Goal: Information Seeking & Learning: Learn about a topic

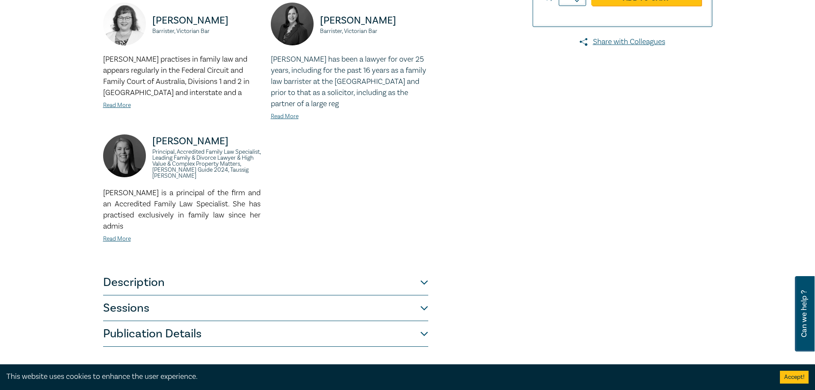
scroll to position [428, 0]
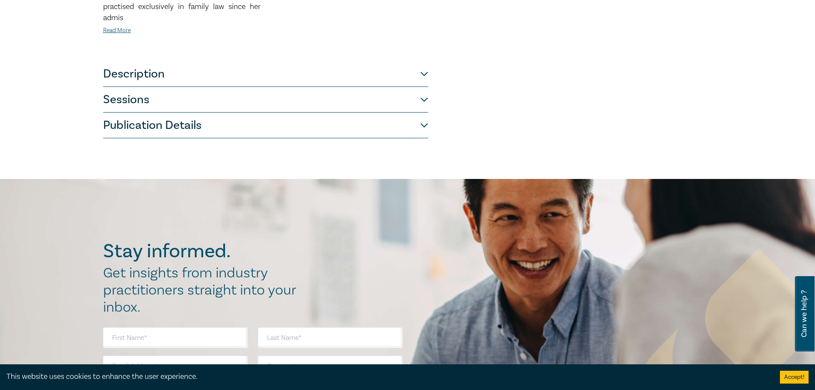
click at [308, 89] on button "Sessions" at bounding box center [265, 100] width 325 height 26
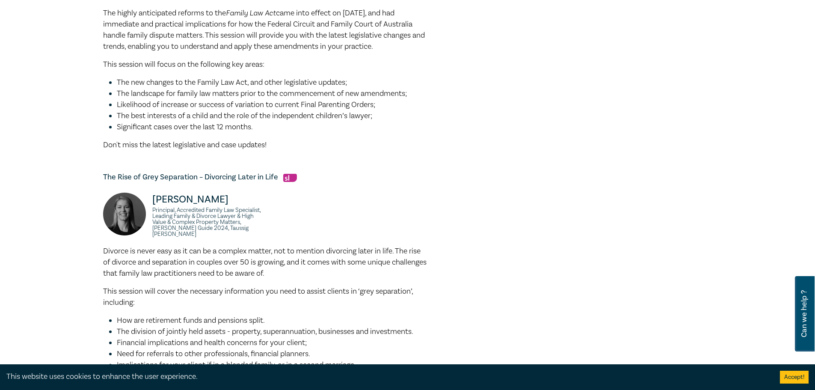
scroll to position [171, 0]
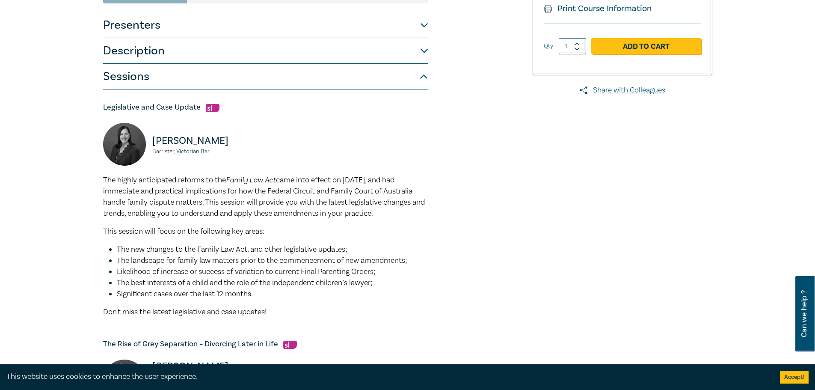
click at [307, 56] on button "Description" at bounding box center [265, 51] width 325 height 26
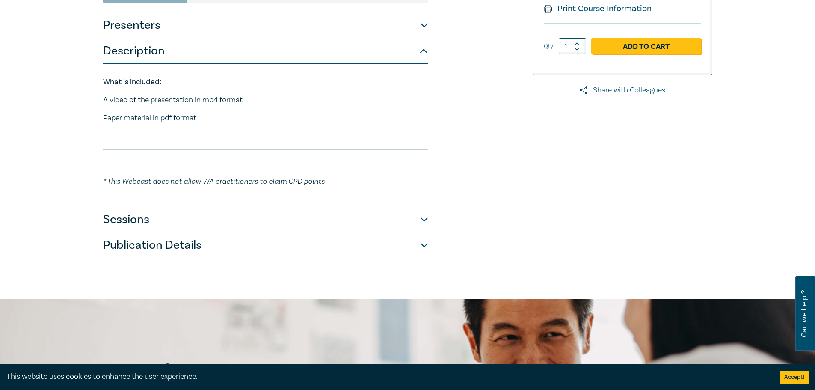
click at [255, 21] on button "Presenters" at bounding box center [265, 25] width 325 height 26
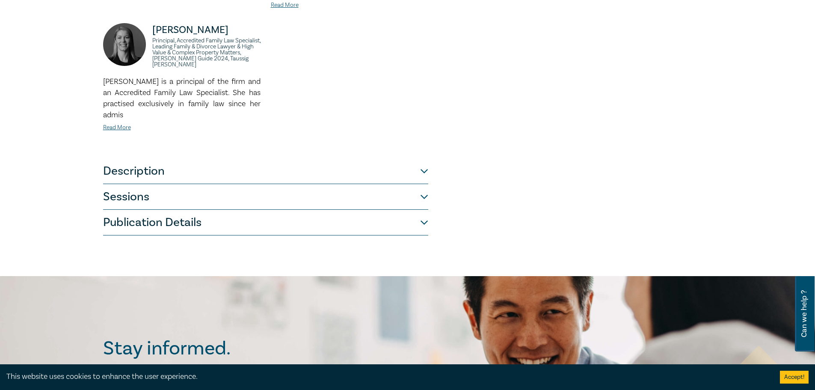
scroll to position [342, 0]
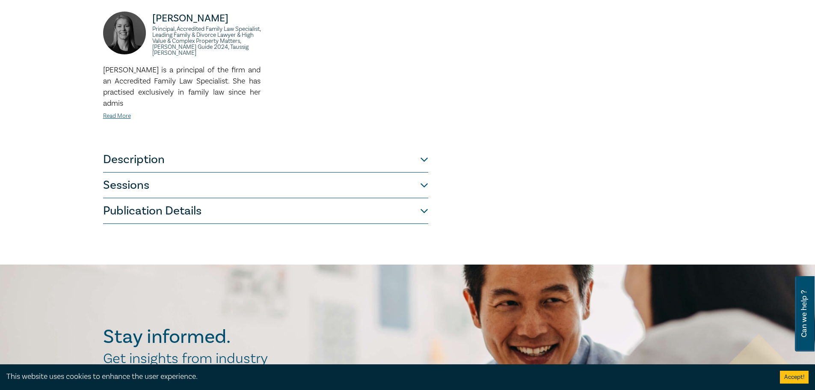
click at [215, 219] on button "Publication Details" at bounding box center [265, 211] width 325 height 26
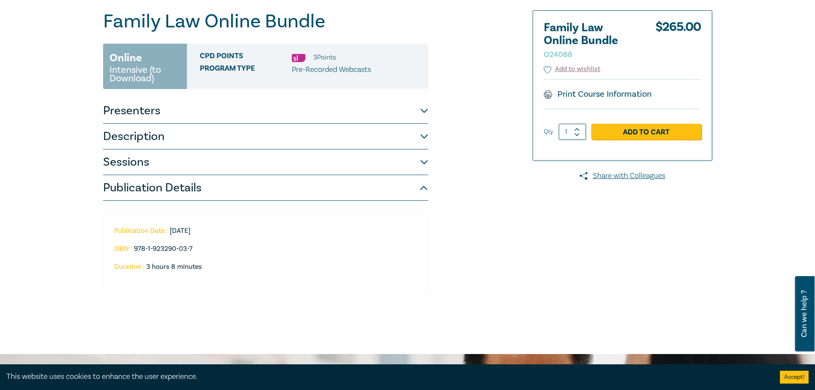
scroll to position [0, 0]
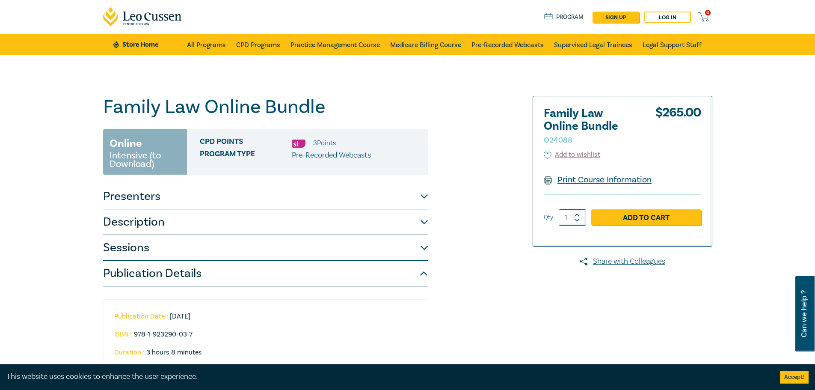
click at [597, 179] on link "Print Course Information" at bounding box center [598, 179] width 108 height 11
click at [219, 48] on link "All Programs" at bounding box center [206, 44] width 39 height 21
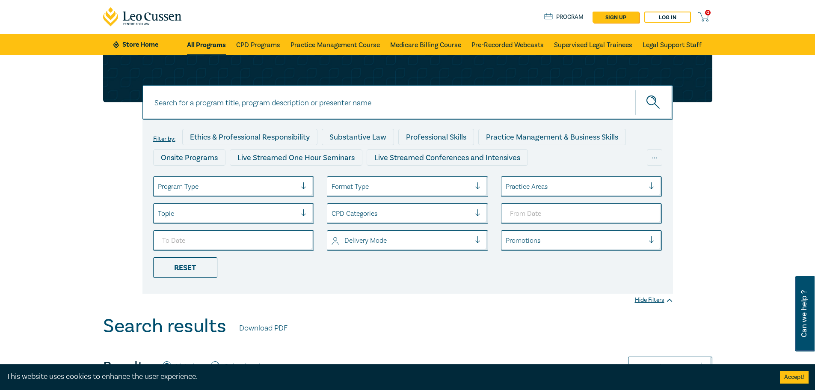
click at [219, 184] on div at bounding box center [227, 186] width 139 height 11
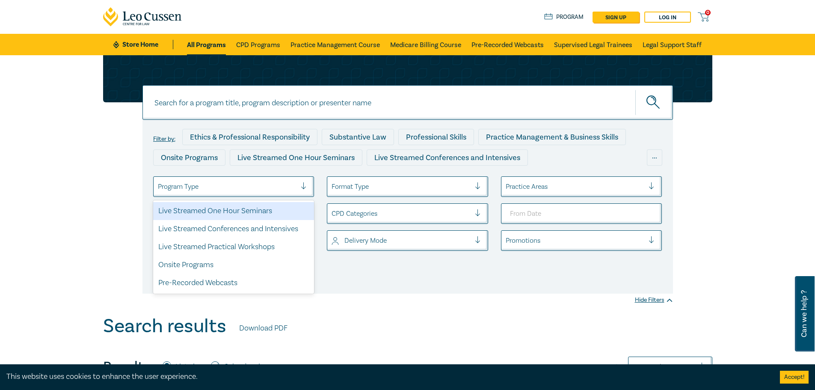
click at [412, 192] on div at bounding box center [401, 186] width 139 height 11
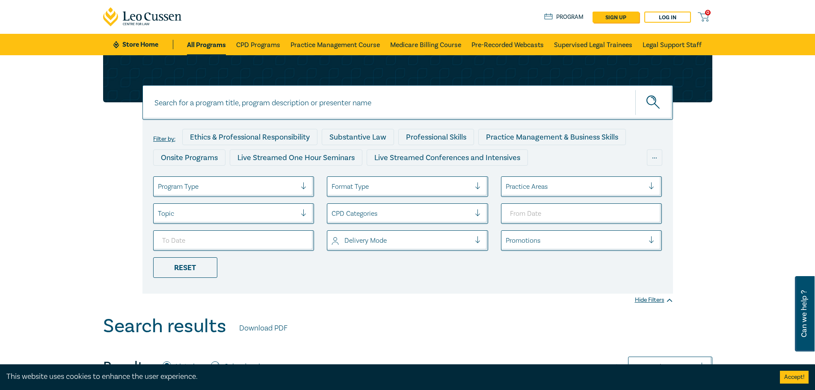
click at [603, 276] on ul "Program Type Format Type Practice Areas Topic CPD Categories Delivery Mode Prom…" at bounding box center [408, 226] width 522 height 101
click at [561, 171] on div "Filter by: Ethics & Professional Responsibility Substantive Law Professional Sk…" at bounding box center [407, 207] width 531 height 174
click at [560, 181] on div at bounding box center [575, 186] width 139 height 11
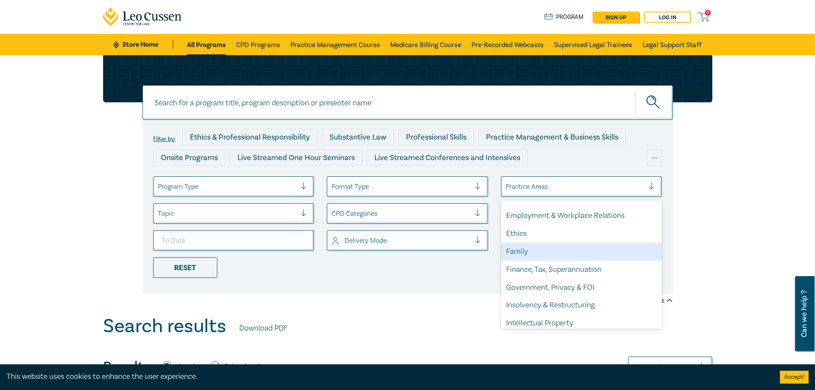
scroll to position [128, 0]
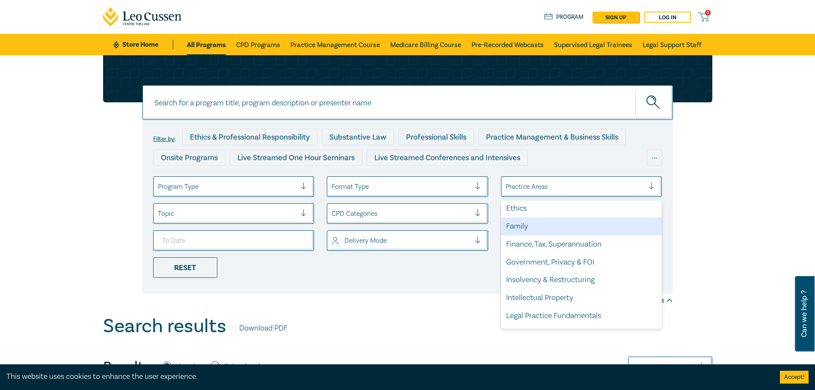
click at [546, 222] on div "Family" at bounding box center [581, 226] width 161 height 18
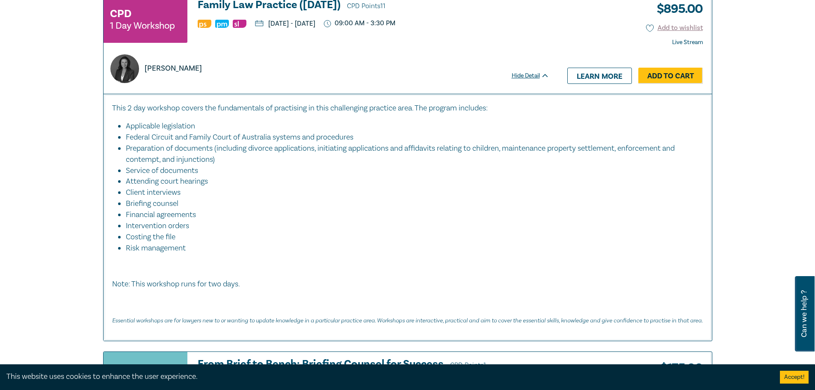
scroll to position [1754, 0]
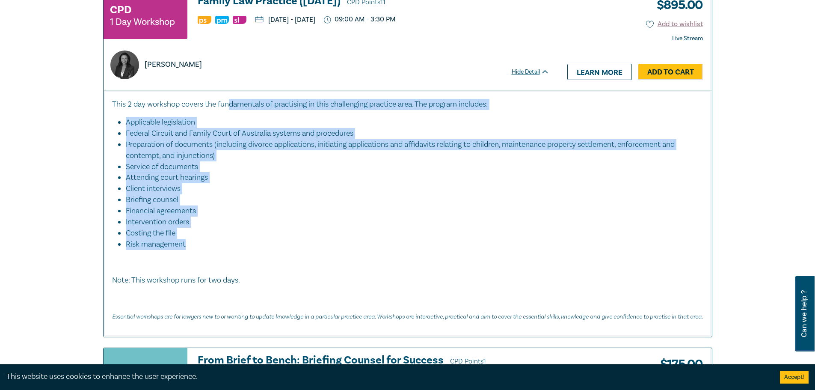
drag, startPoint x: 229, startPoint y: 92, endPoint x: 194, endPoint y: 231, distance: 144.2
click at [194, 231] on div "This 2 day workshop covers the fundamentals of practising in this challenging p…" at bounding box center [407, 210] width 591 height 222
click at [248, 228] on li "Costing the file" at bounding box center [410, 233] width 569 height 11
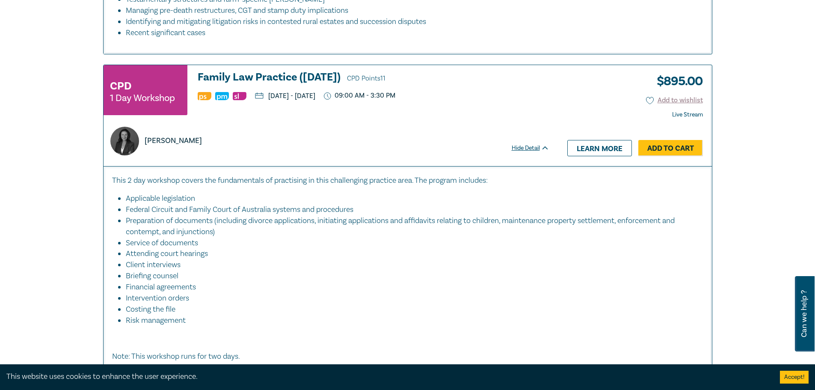
scroll to position [1669, 0]
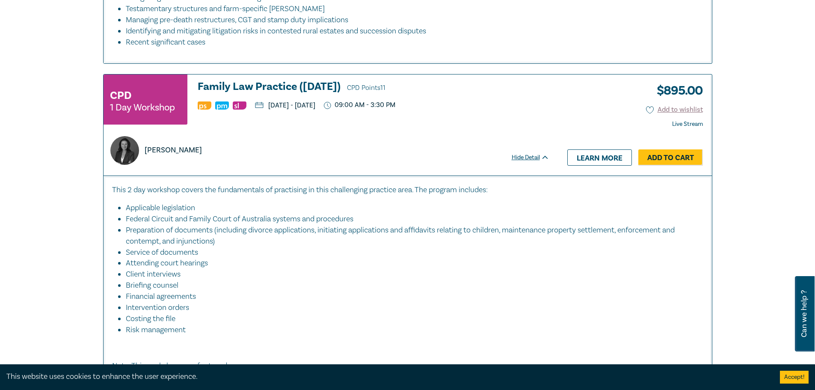
click at [300, 81] on h3 "Family Law Practice (November 2025) CPD Points 11" at bounding box center [374, 87] width 352 height 13
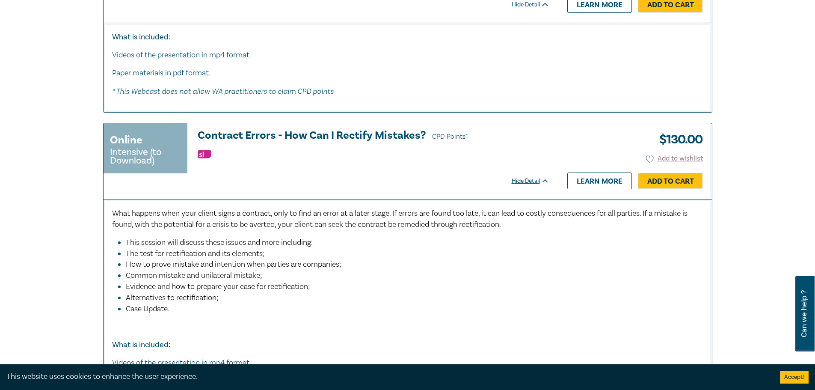
scroll to position [3680, 0]
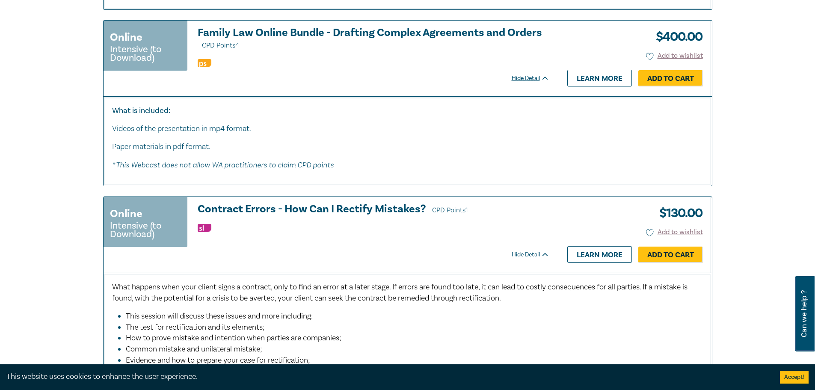
drag, startPoint x: 318, startPoint y: 9, endPoint x: 317, endPoint y: 17, distance: 8.1
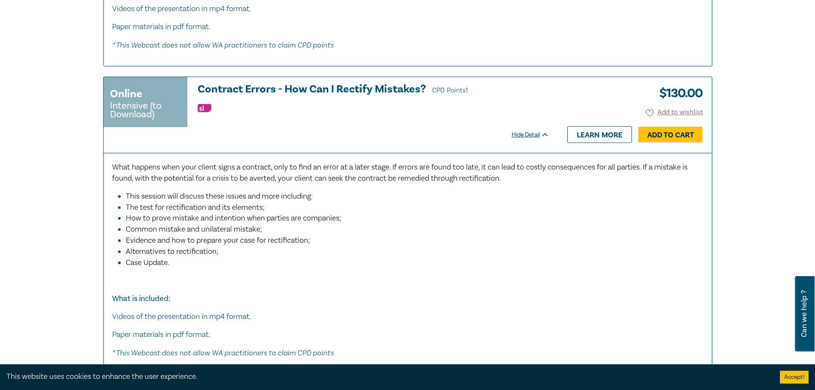
scroll to position [3894, 0]
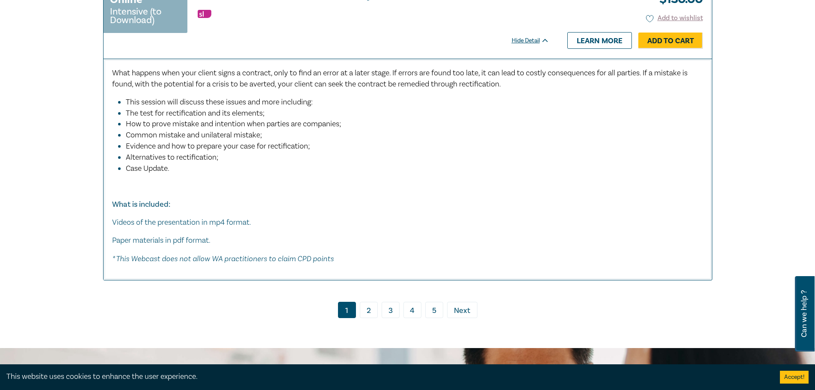
click at [362, 302] on link "2" at bounding box center [369, 310] width 18 height 16
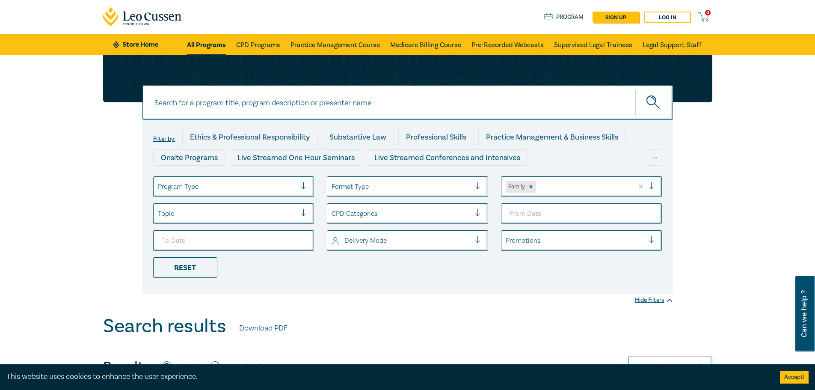
click at [471, 84] on div at bounding box center [407, 78] width 609 height 47
click at [458, 100] on input at bounding box center [407, 102] width 531 height 35
click at [635, 89] on button "submit" at bounding box center [654, 102] width 38 height 26
click at [403, 114] on input "family law\" at bounding box center [407, 102] width 531 height 35
type input "family law"
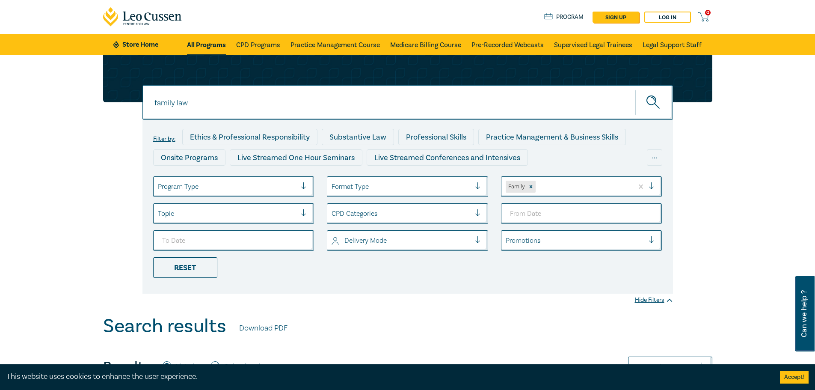
click at [635, 89] on button "submit" at bounding box center [654, 102] width 38 height 26
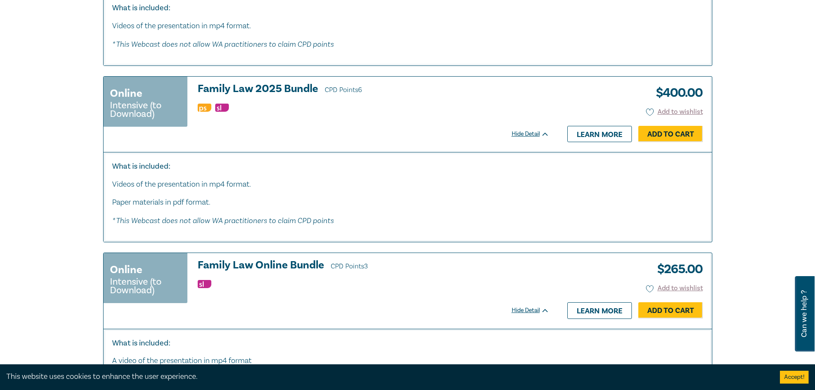
scroll to position [2738, 0]
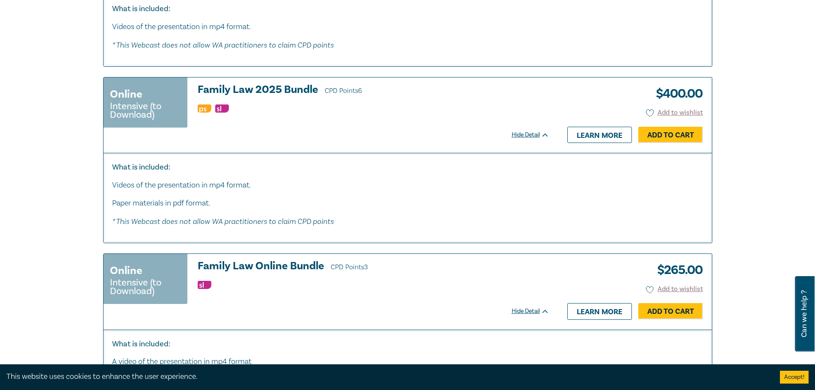
drag, startPoint x: 257, startPoint y: 262, endPoint x: 276, endPoint y: 77, distance: 185.8
drag, startPoint x: 276, startPoint y: 77, endPoint x: 264, endPoint y: 100, distance: 25.6
drag, startPoint x: 264, startPoint y: 100, endPoint x: 540, endPoint y: 126, distance: 276.7
click at [540, 127] on div "Hide Detail Learn more Add to Cart" at bounding box center [607, 135] width 191 height 16
click at [587, 136] on link "Learn more" at bounding box center [599, 135] width 65 height 16
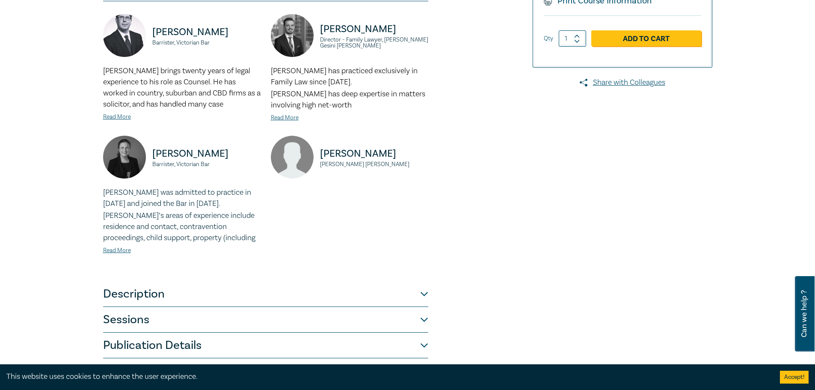
scroll to position [471, 0]
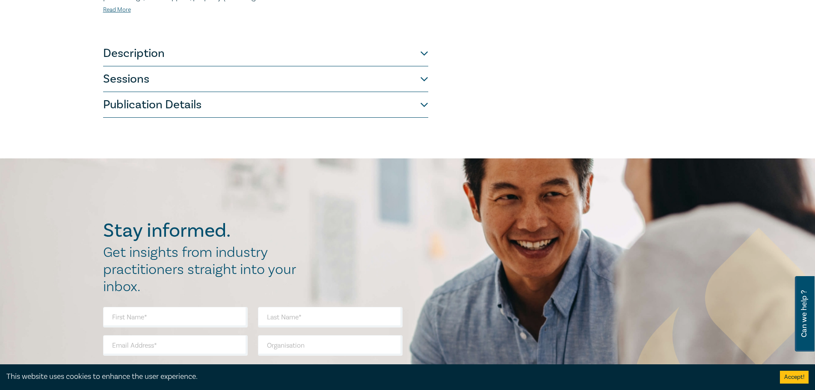
click at [289, 59] on button "Description" at bounding box center [265, 54] width 325 height 26
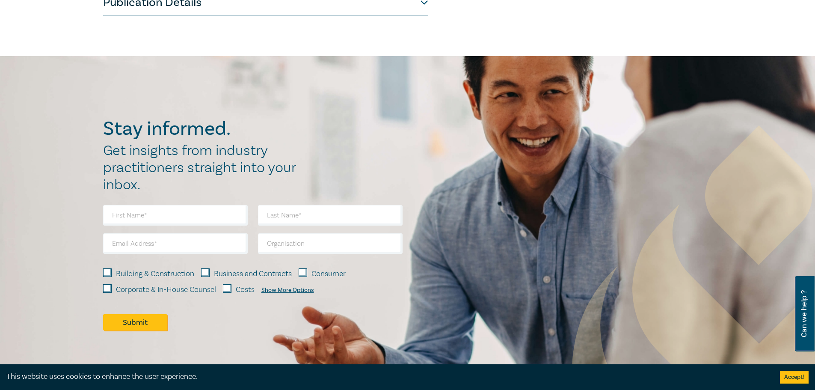
scroll to position [254, 0]
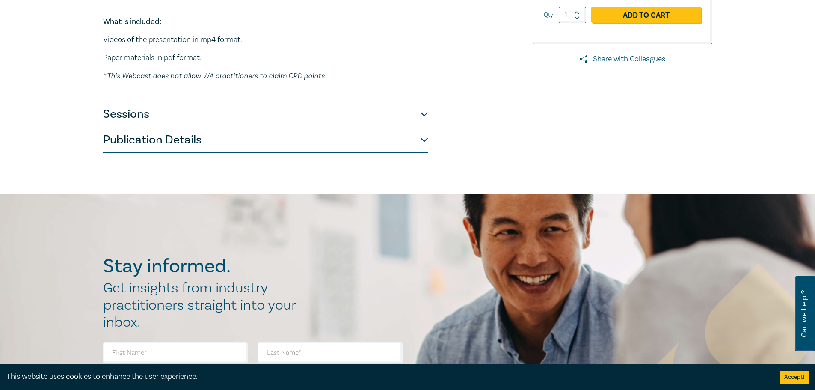
click at [298, 150] on button "Publication Details" at bounding box center [265, 140] width 325 height 26
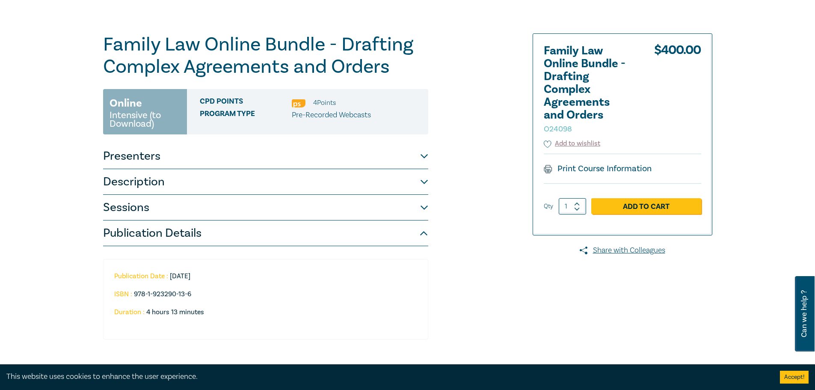
scroll to position [83, 0]
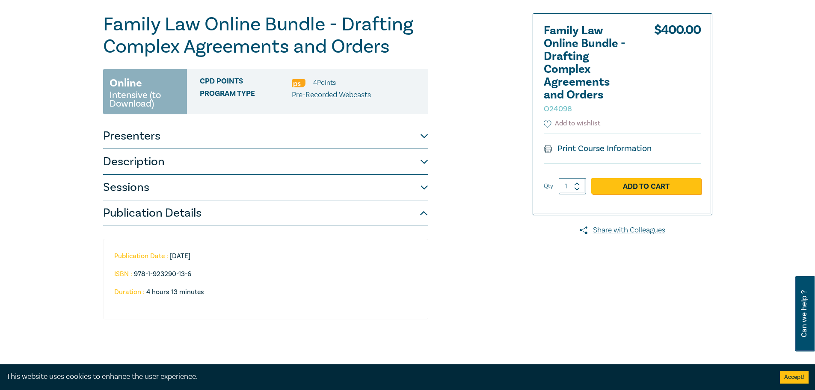
click at [396, 192] on button "Sessions" at bounding box center [265, 188] width 325 height 26
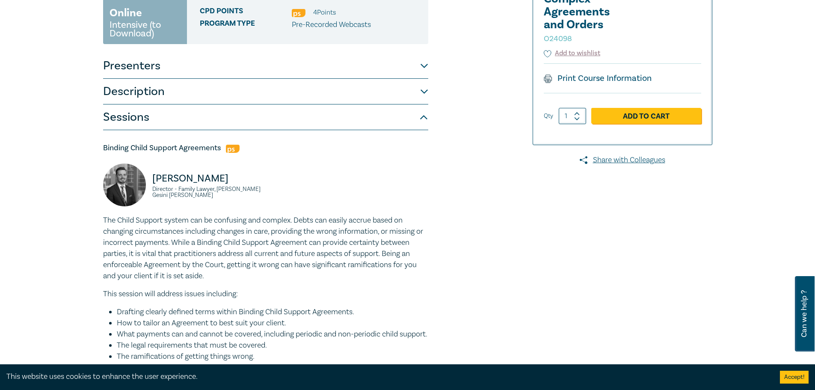
scroll to position [168, 0]
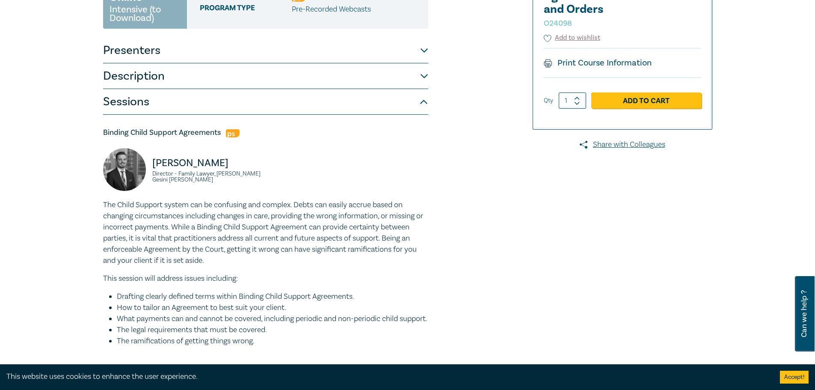
drag, startPoint x: 246, startPoint y: 295, endPoint x: 303, endPoint y: 311, distance: 59.7
click at [303, 311] on ul "Drafting clearly defined terms within Binding Child Support Agreements. How to …" at bounding box center [265, 319] width 325 height 56
click at [303, 311] on li "How to tailor an Agreement to best suit your client." at bounding box center [272, 307] width 311 height 11
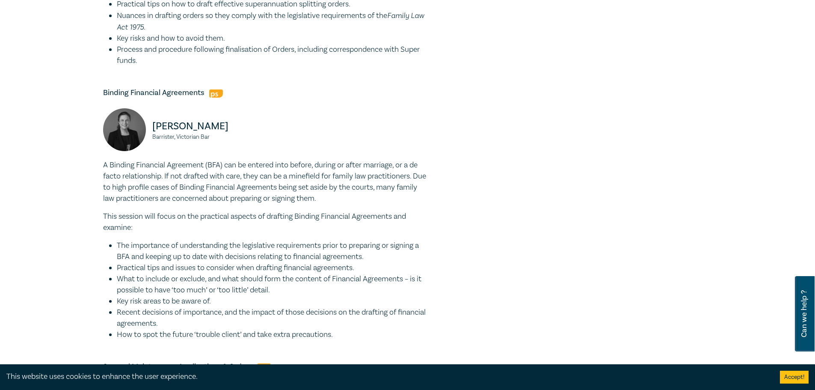
scroll to position [682, 0]
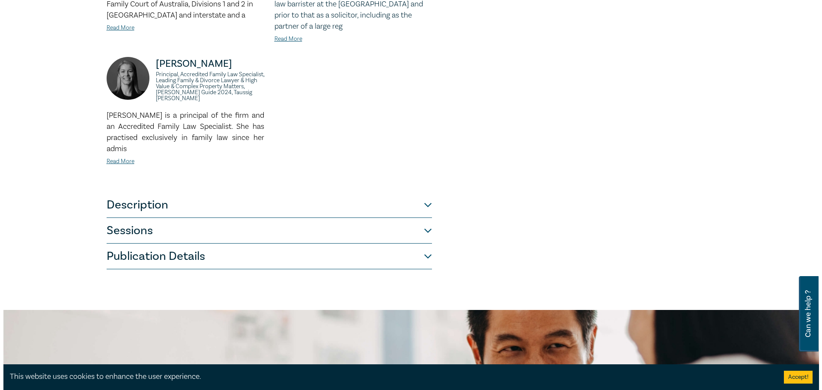
scroll to position [300, 0]
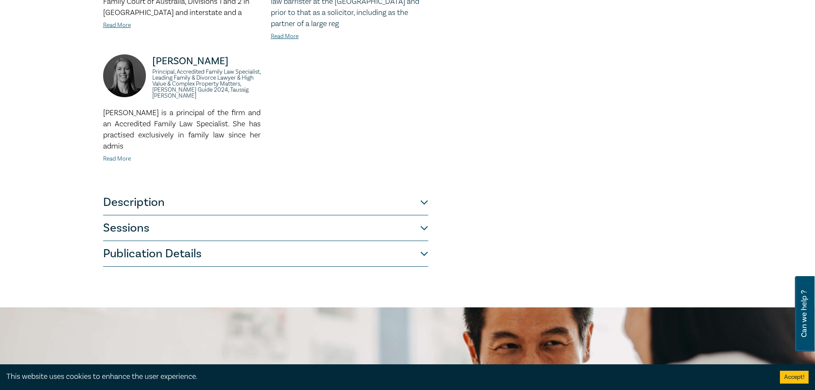
click at [126, 161] on link "Read More" at bounding box center [117, 159] width 28 height 8
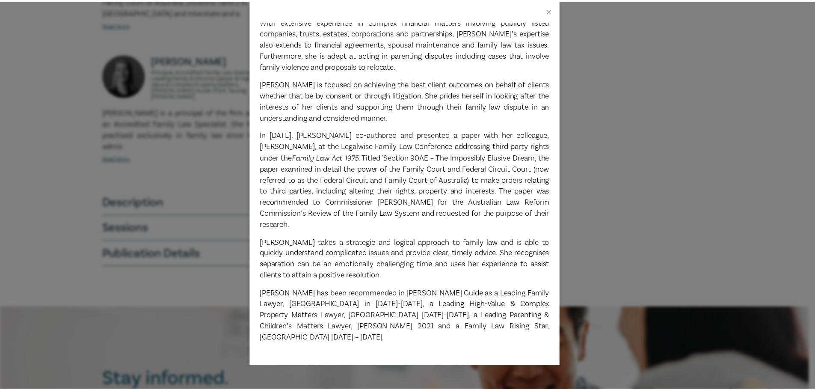
scroll to position [141, 0]
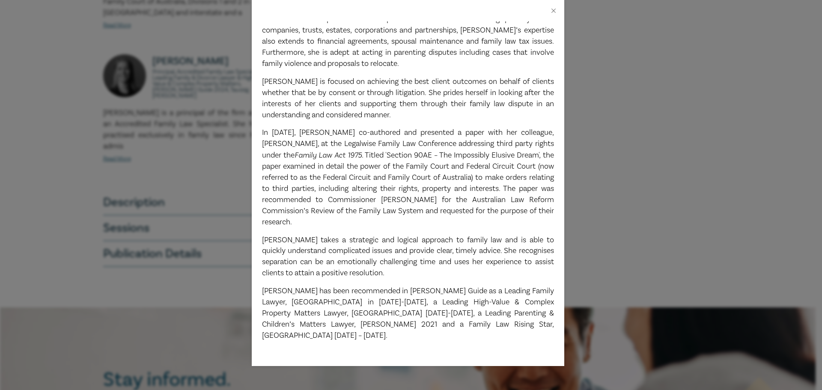
click at [648, 208] on div "Kylie Sanders Principal, Accredited Family Law Specialist, Leading Family & Div…" at bounding box center [411, 195] width 822 height 390
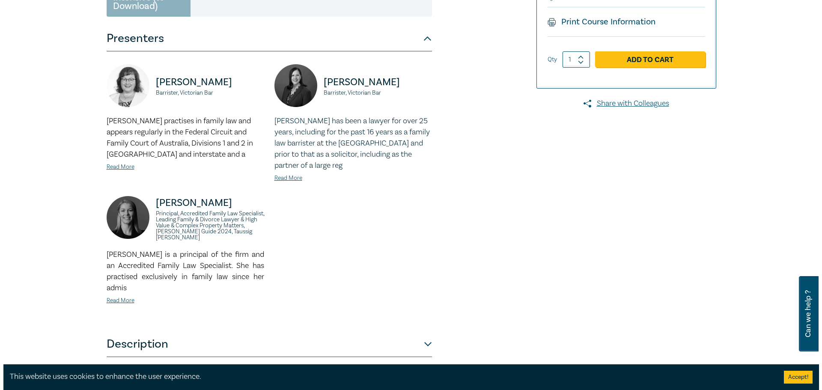
scroll to position [128, 0]
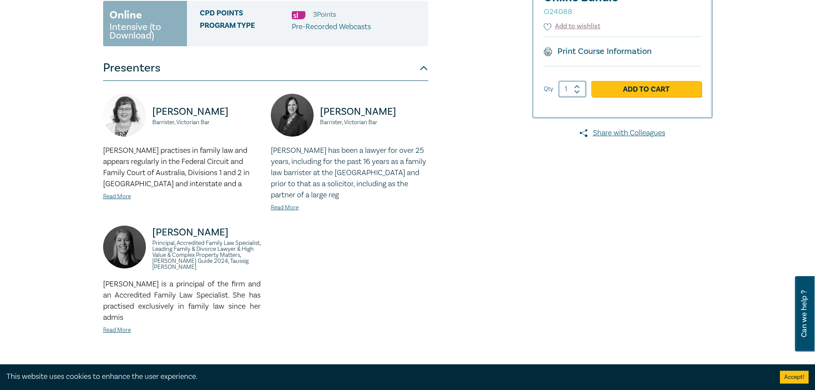
click at [0, 192] on div "Family Law Online Bundle O24088 Online Intensive (to Download) CPD Points 3 Poi…" at bounding box center [407, 203] width 815 height 552
click at [122, 195] on link "Read More" at bounding box center [117, 197] width 28 height 8
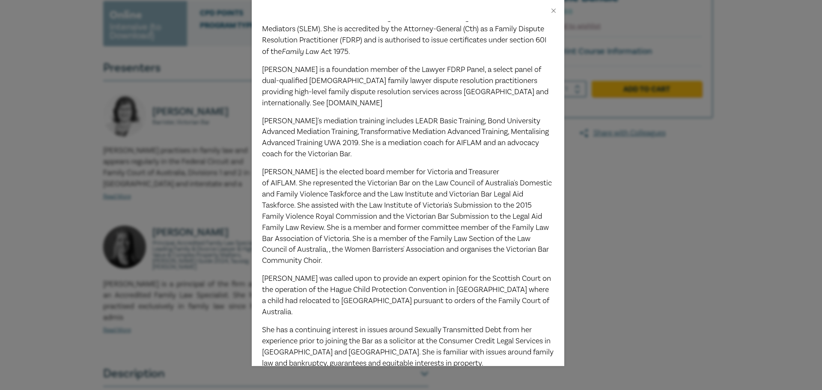
click at [662, 226] on div "Emma Swart Barrister, Victorian Bar Emma Swart practises in family law and appe…" at bounding box center [411, 195] width 822 height 390
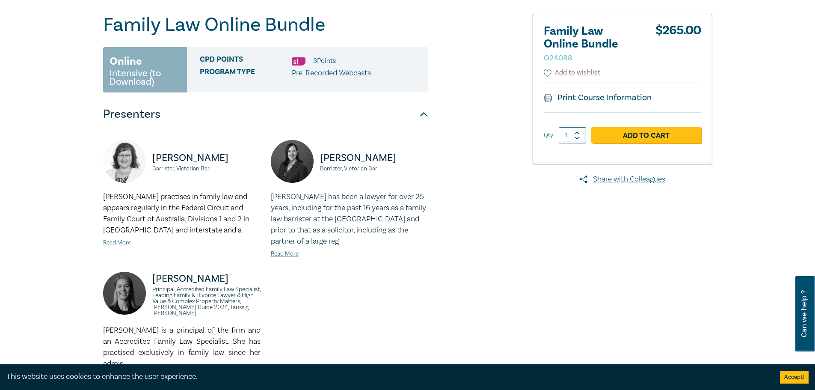
scroll to position [0, 0]
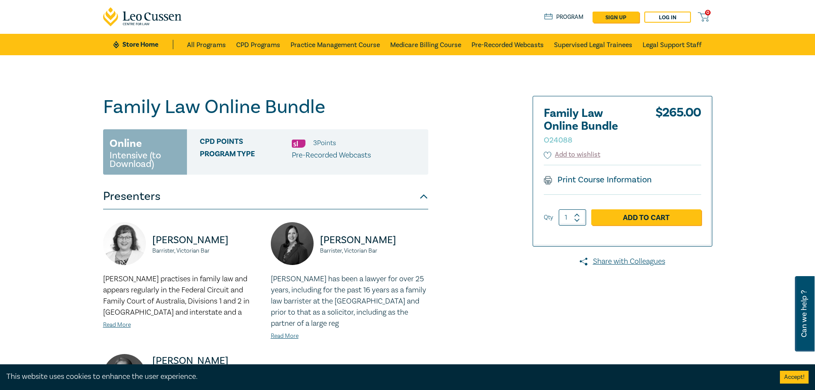
drag, startPoint x: 400, startPoint y: 173, endPoint x: 404, endPoint y: 170, distance: 5.6
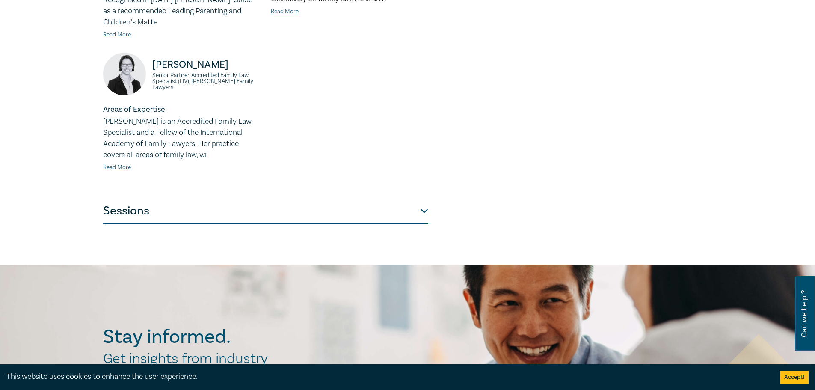
scroll to position [471, 0]
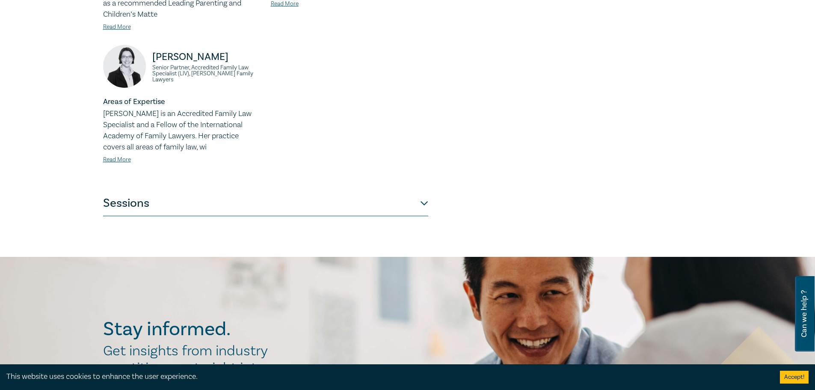
click at [357, 200] on button "Sessions" at bounding box center [265, 203] width 325 height 26
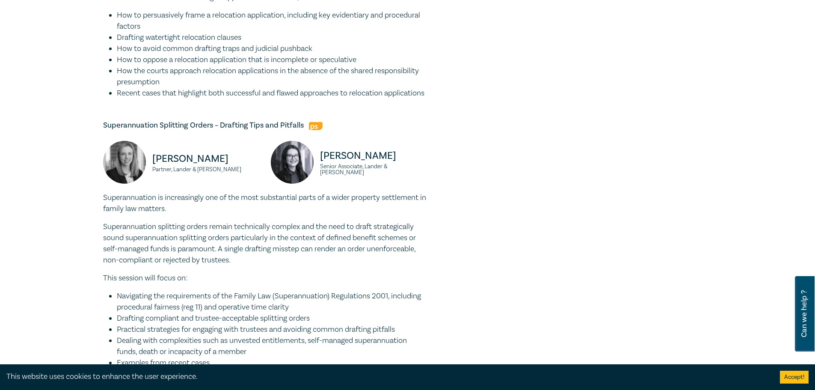
scroll to position [422, 0]
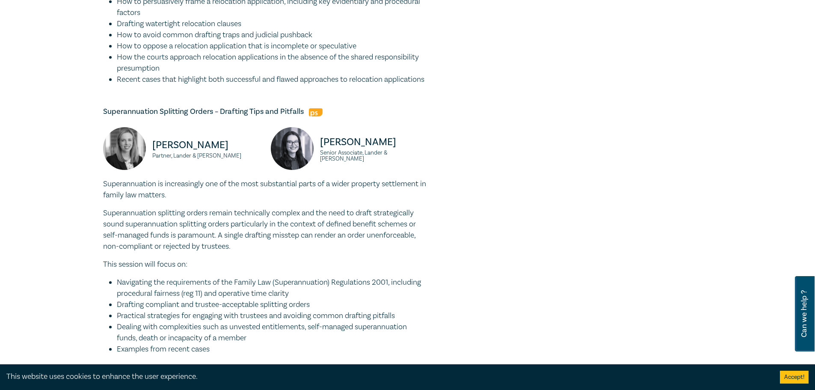
drag, startPoint x: 526, startPoint y: 344, endPoint x: 535, endPoint y: 350, distance: 10.4
click at [528, 346] on div at bounding box center [614, 276] width 207 height 1204
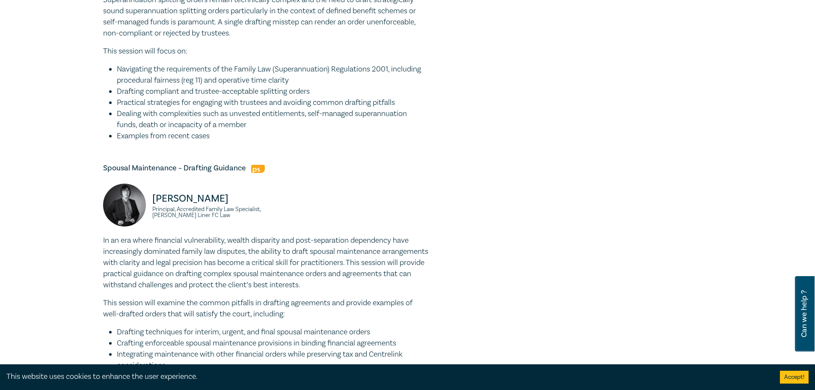
scroll to position [636, 0]
drag, startPoint x: 168, startPoint y: 247, endPoint x: 342, endPoint y: 329, distance: 192.0
click at [342, 329] on div "In an era where financial vulnerability, wealth disparity and post-separation d…" at bounding box center [265, 318] width 325 height 169
click at [341, 319] on p "This session will examine the common pitfalls in drafting agreements and provid…" at bounding box center [265, 308] width 325 height 22
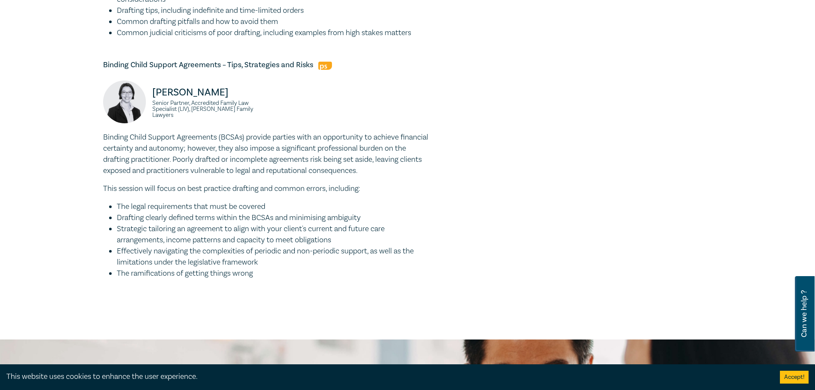
scroll to position [1021, 0]
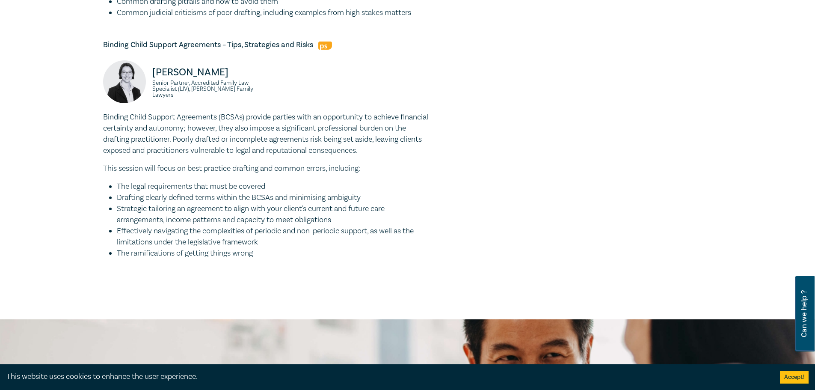
drag, startPoint x: 319, startPoint y: 133, endPoint x: 260, endPoint y: 275, distance: 154.4
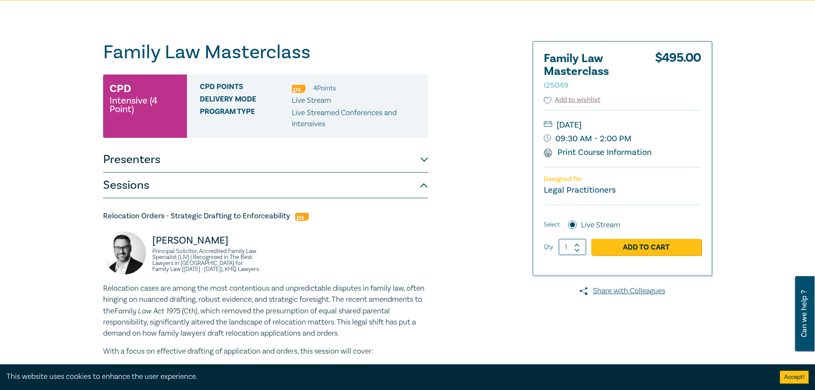
scroll to position [0, 0]
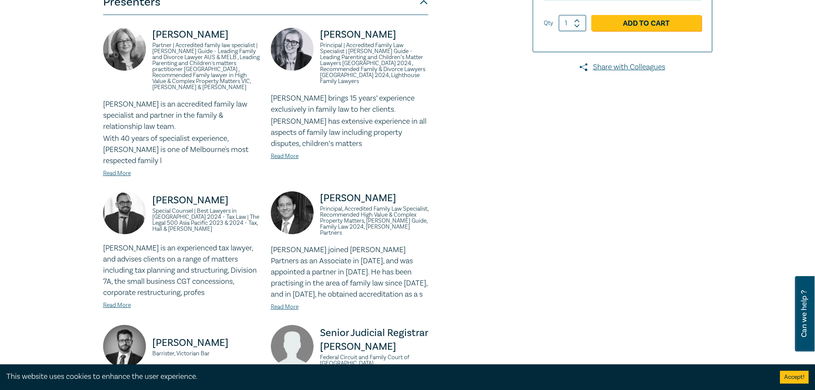
scroll to position [214, 0]
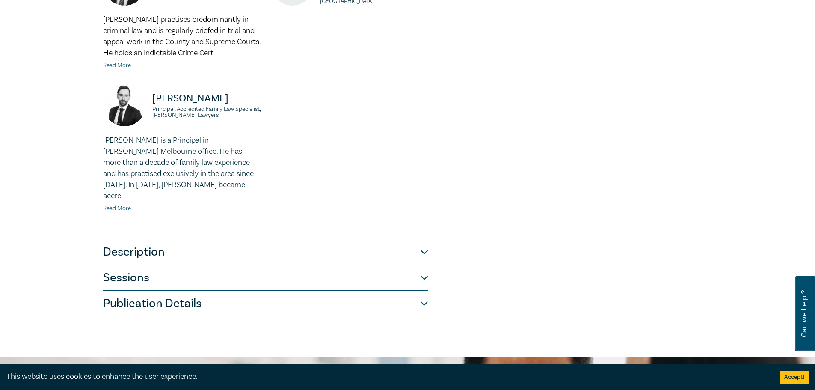
click at [268, 265] on button "Sessions" at bounding box center [265, 278] width 325 height 26
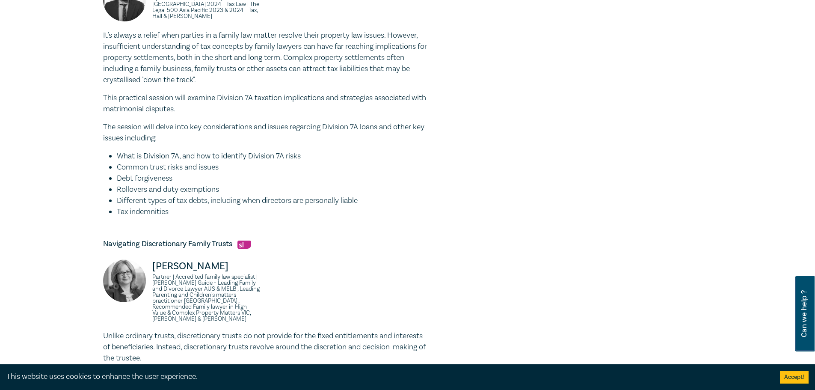
scroll to position [1014, 0]
